Goal: Find specific page/section: Find specific page/section

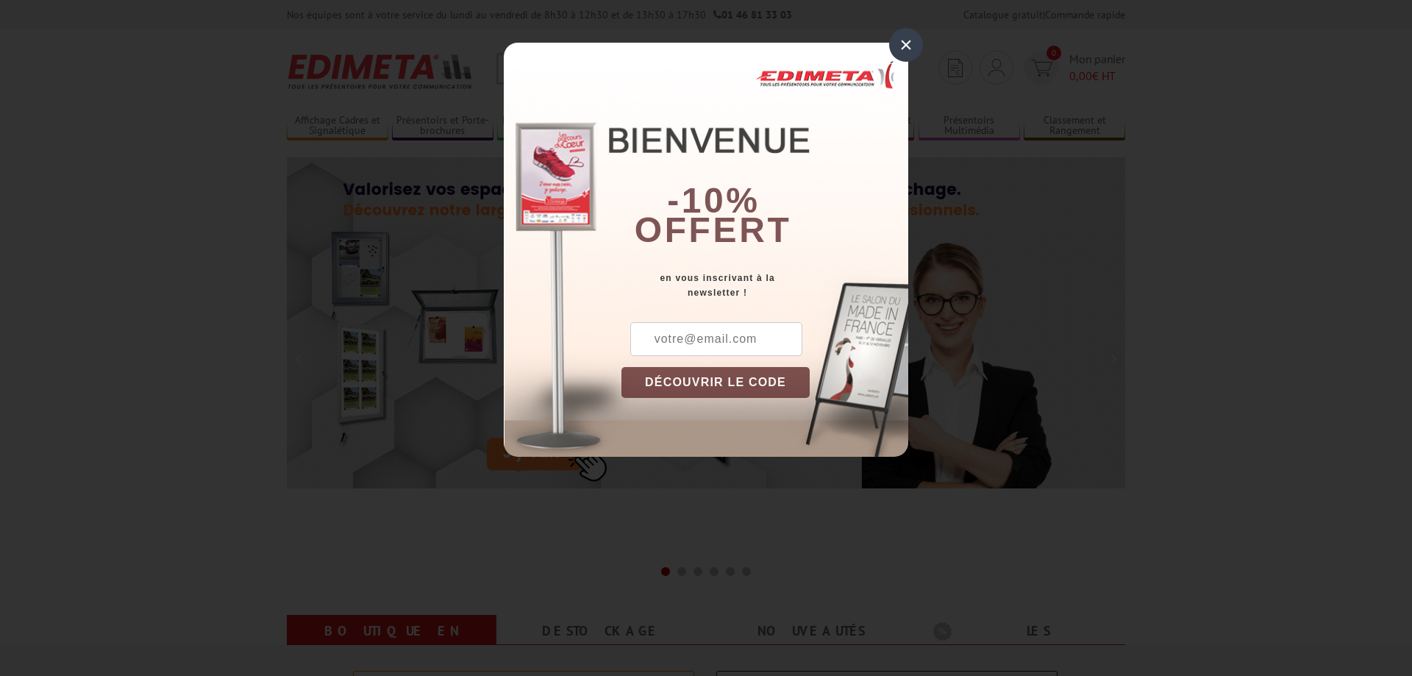
type input "serre livre"
click at [898, 39] on div "×" at bounding box center [906, 45] width 34 height 34
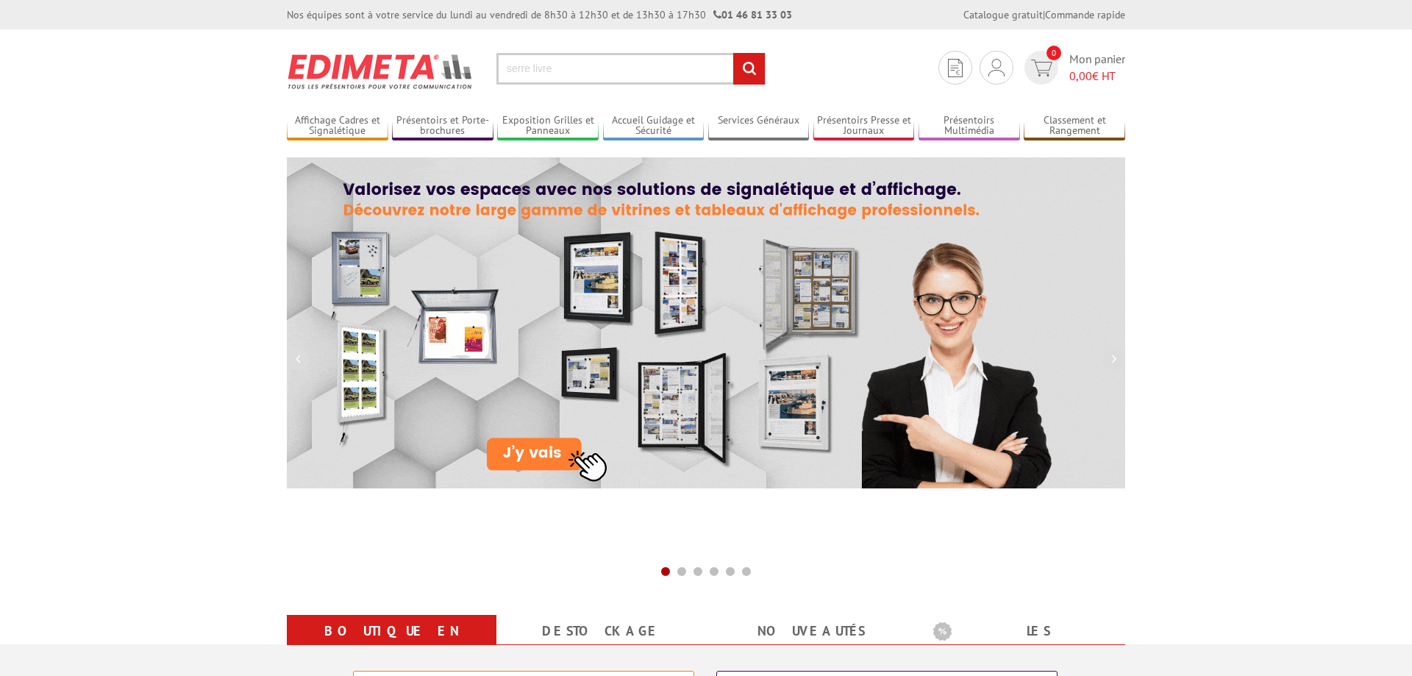
click at [621, 66] on input "serre livre" at bounding box center [631, 69] width 269 height 32
click at [733, 53] on input "rechercher" at bounding box center [749, 69] width 32 height 32
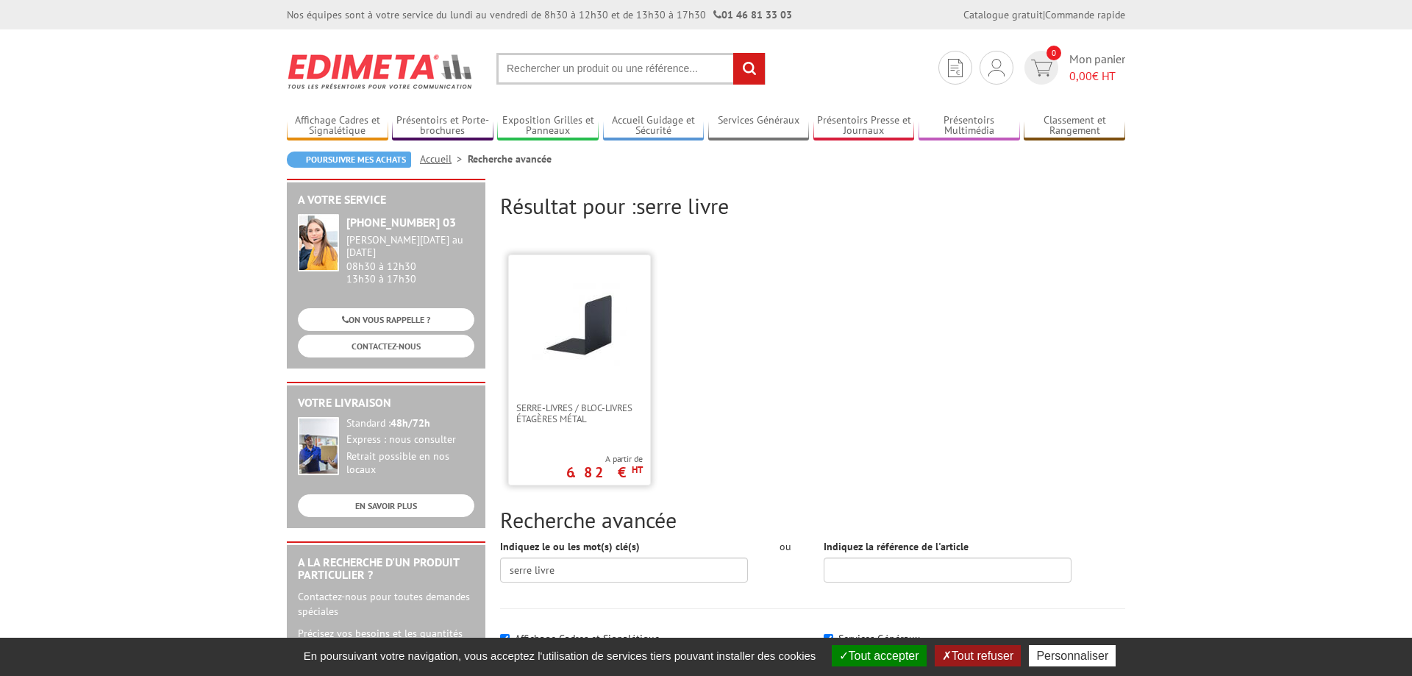
click at [595, 338] on img at bounding box center [580, 325] width 96 height 96
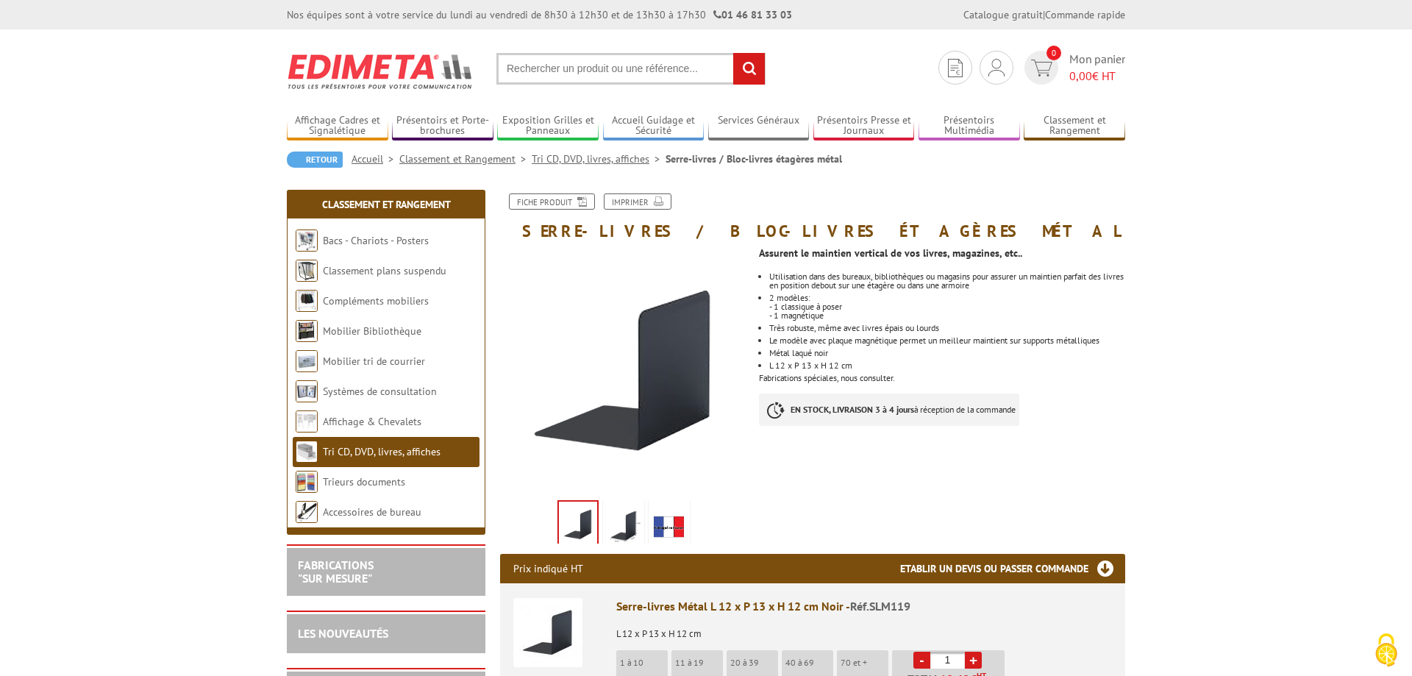
click at [616, 163] on link "Tri CD, DVD, livres, affiches" at bounding box center [599, 158] width 134 height 13
